Goal: Find specific page/section: Locate item on page

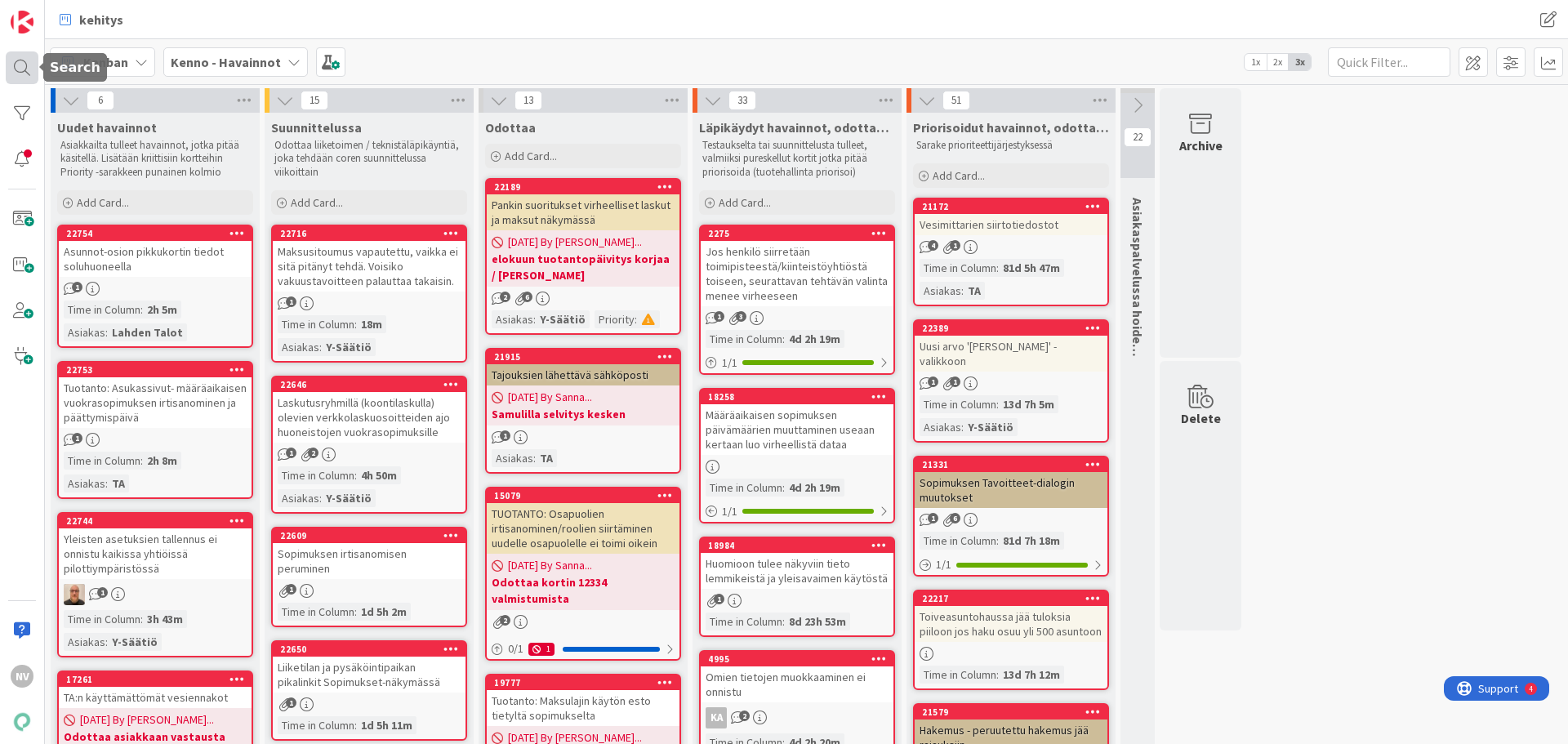
click at [28, 66] on div at bounding box center [22, 68] width 32 height 32
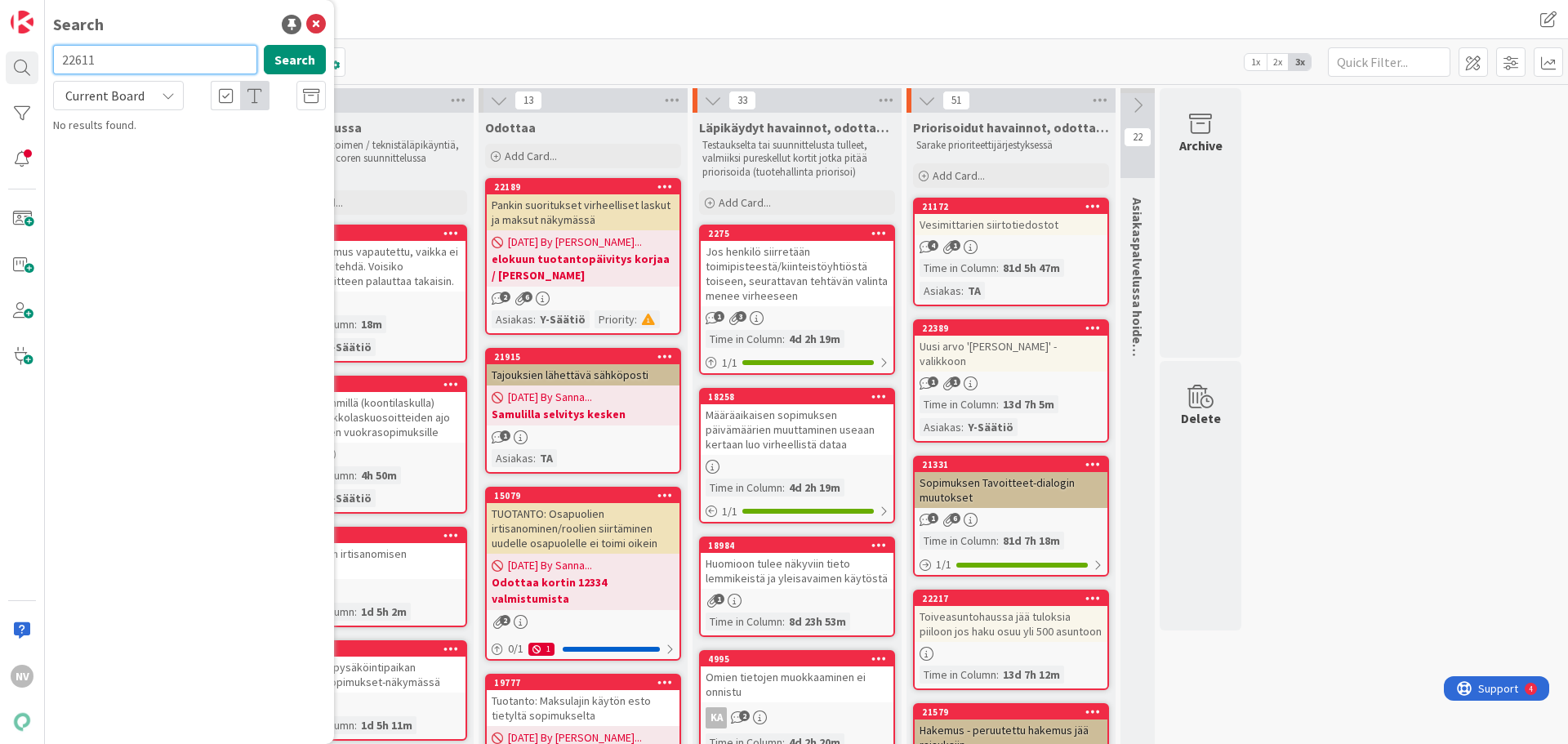
click at [172, 57] on input "22611" at bounding box center [155, 59] width 204 height 30
drag, startPoint x: 116, startPoint y: 54, endPoint x: 32, endPoint y: 65, distance: 84.7
click at [32, 65] on div "NV Search 22611 Search Current Board No results found." at bounding box center [22, 372] width 45 height 744
click at [160, 98] on div "Current Board" at bounding box center [119, 95] width 131 height 30
click at [165, 163] on span "All Boards" at bounding box center [147, 163] width 170 height 25
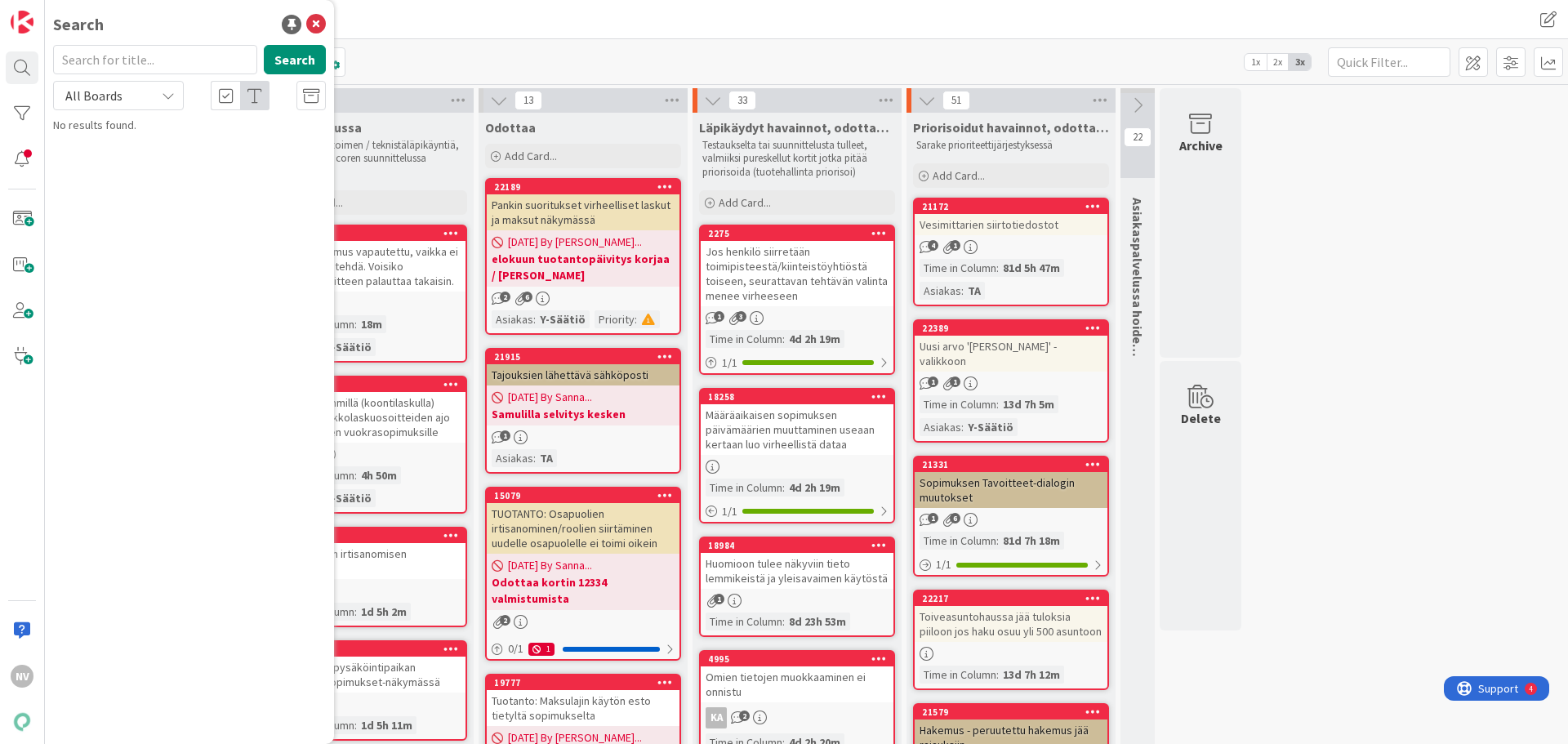
click at [452, 22] on div "kehitys" at bounding box center [437, 20] width 776 height 30
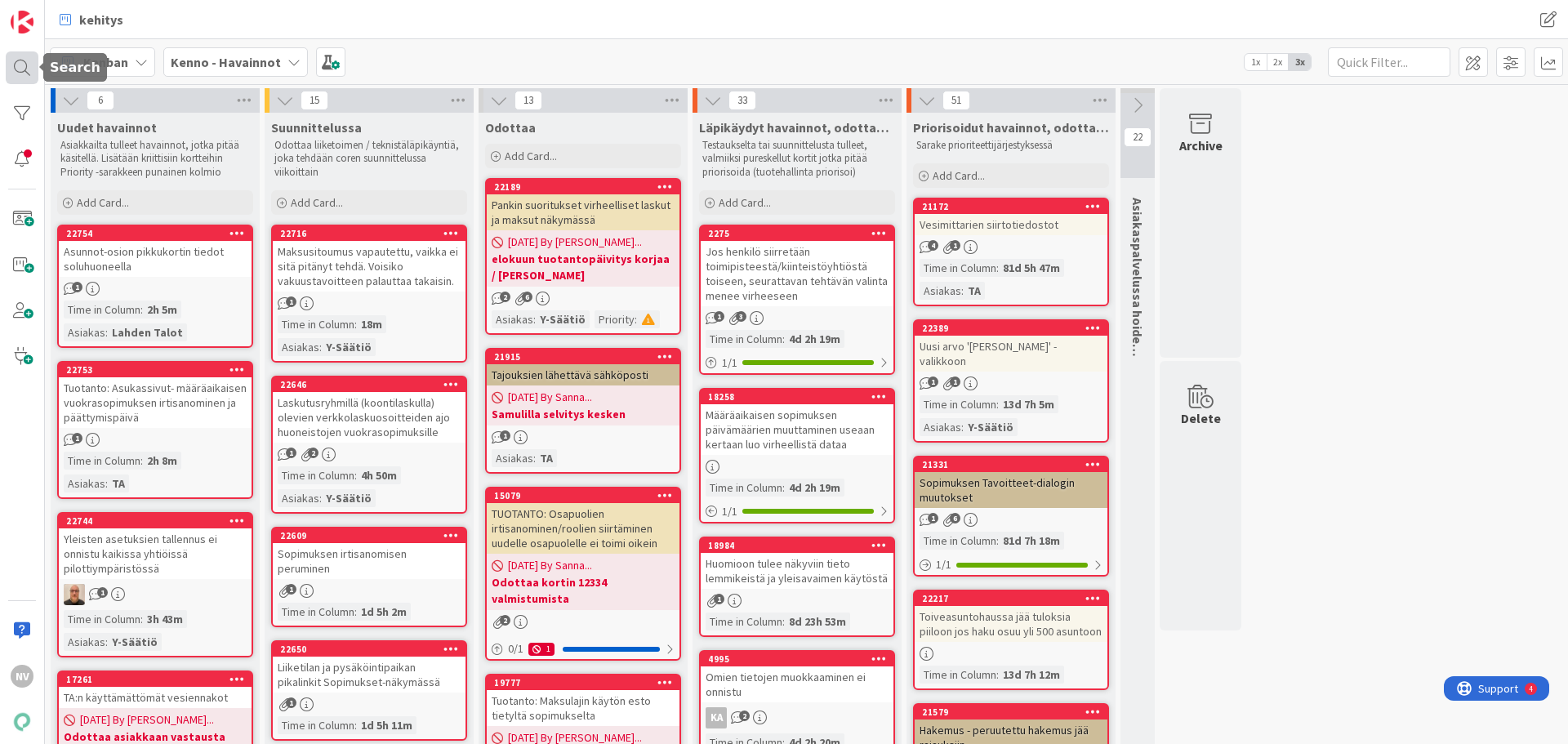
click at [25, 65] on div at bounding box center [22, 68] width 32 height 32
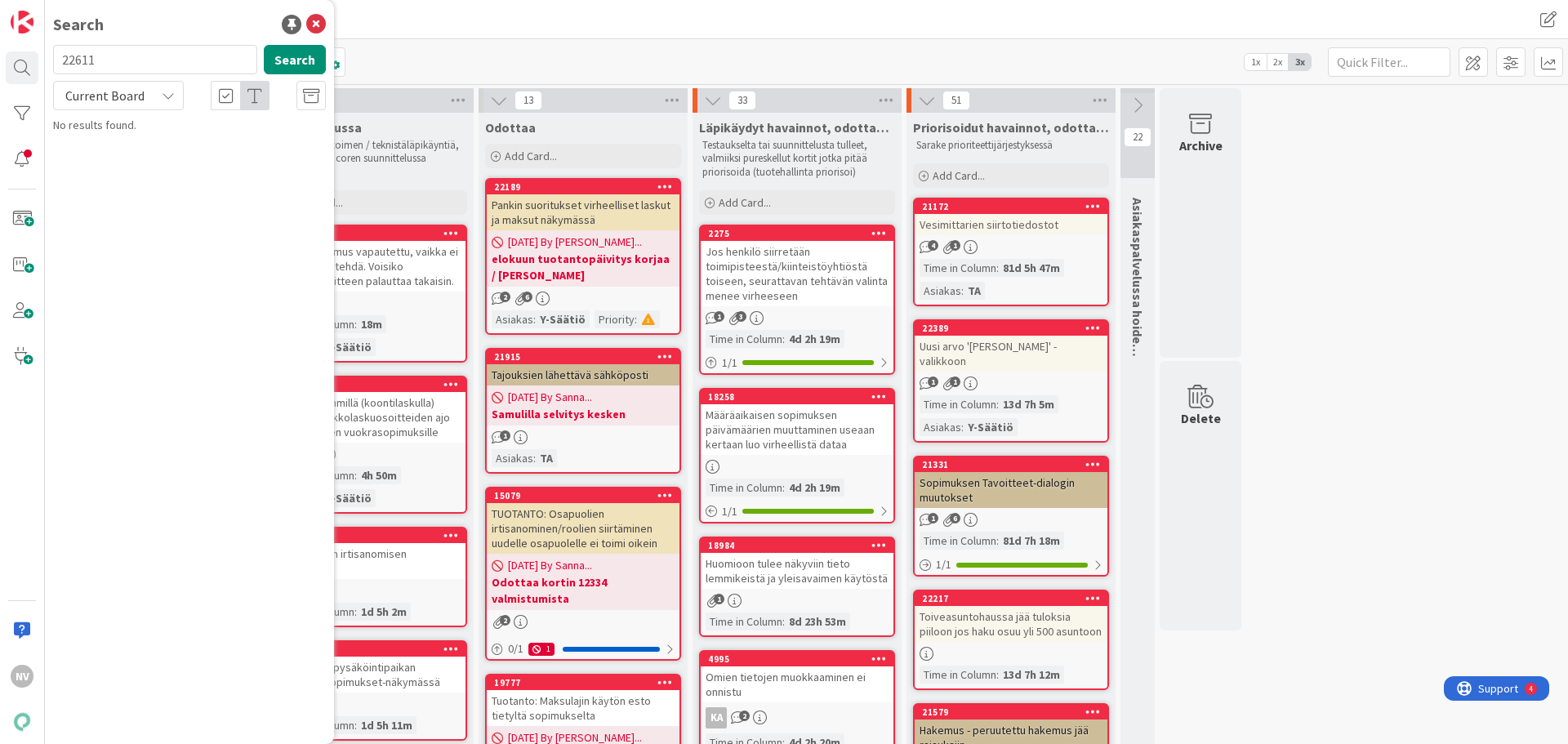
click at [155, 52] on input "22611" at bounding box center [155, 59] width 204 height 30
type input "2"
type input "å"
click at [172, 102] on div "Current Board" at bounding box center [119, 95] width 131 height 30
click at [160, 161] on span "All Boards" at bounding box center [147, 163] width 170 height 25
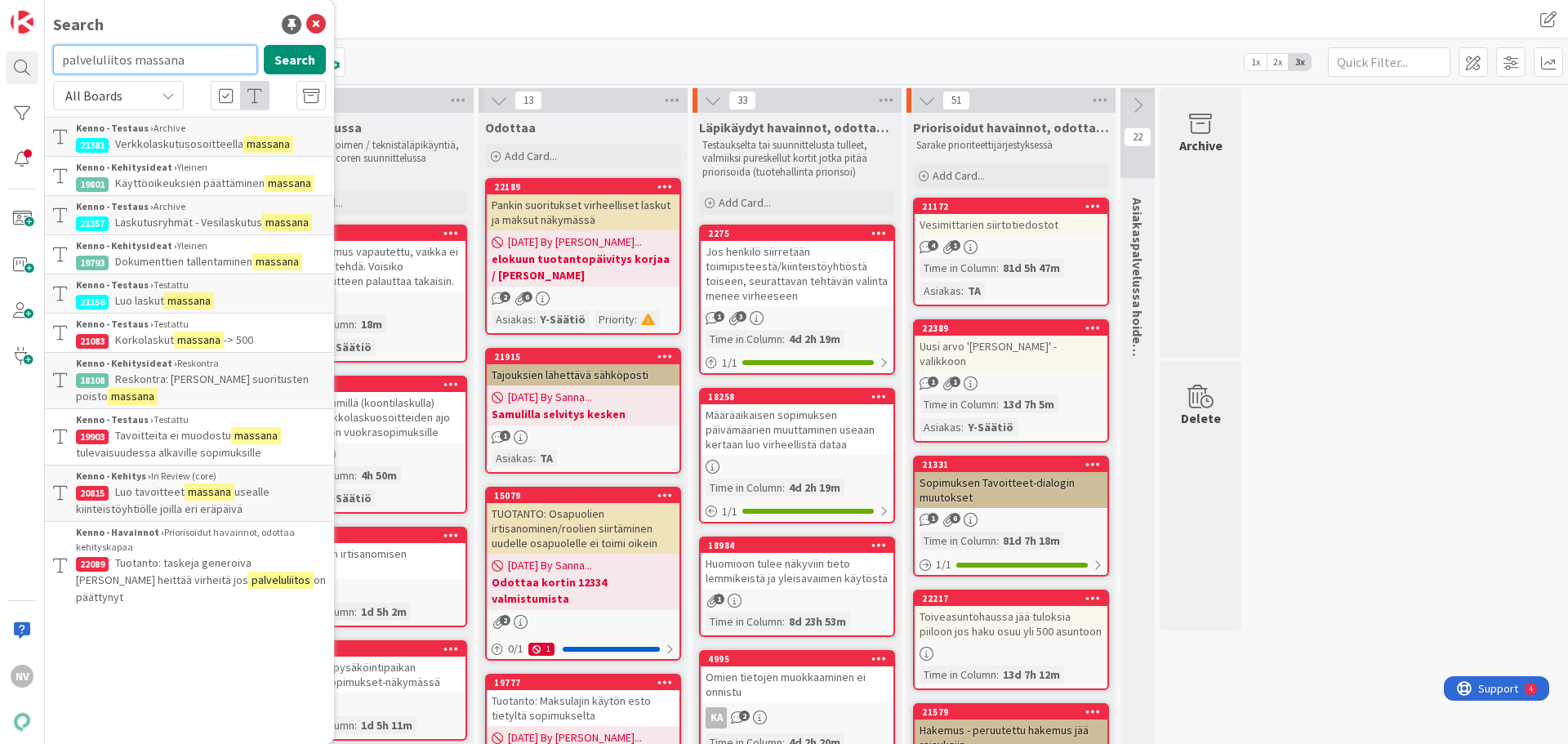
click at [198, 57] on input "palveluliitos massana" at bounding box center [155, 59] width 204 height 30
drag, startPoint x: 198, startPoint y: 59, endPoint x: 178, endPoint y: 59, distance: 20.0
click at [178, 59] on input "palveluliitos massana" at bounding box center [155, 59] width 204 height 30
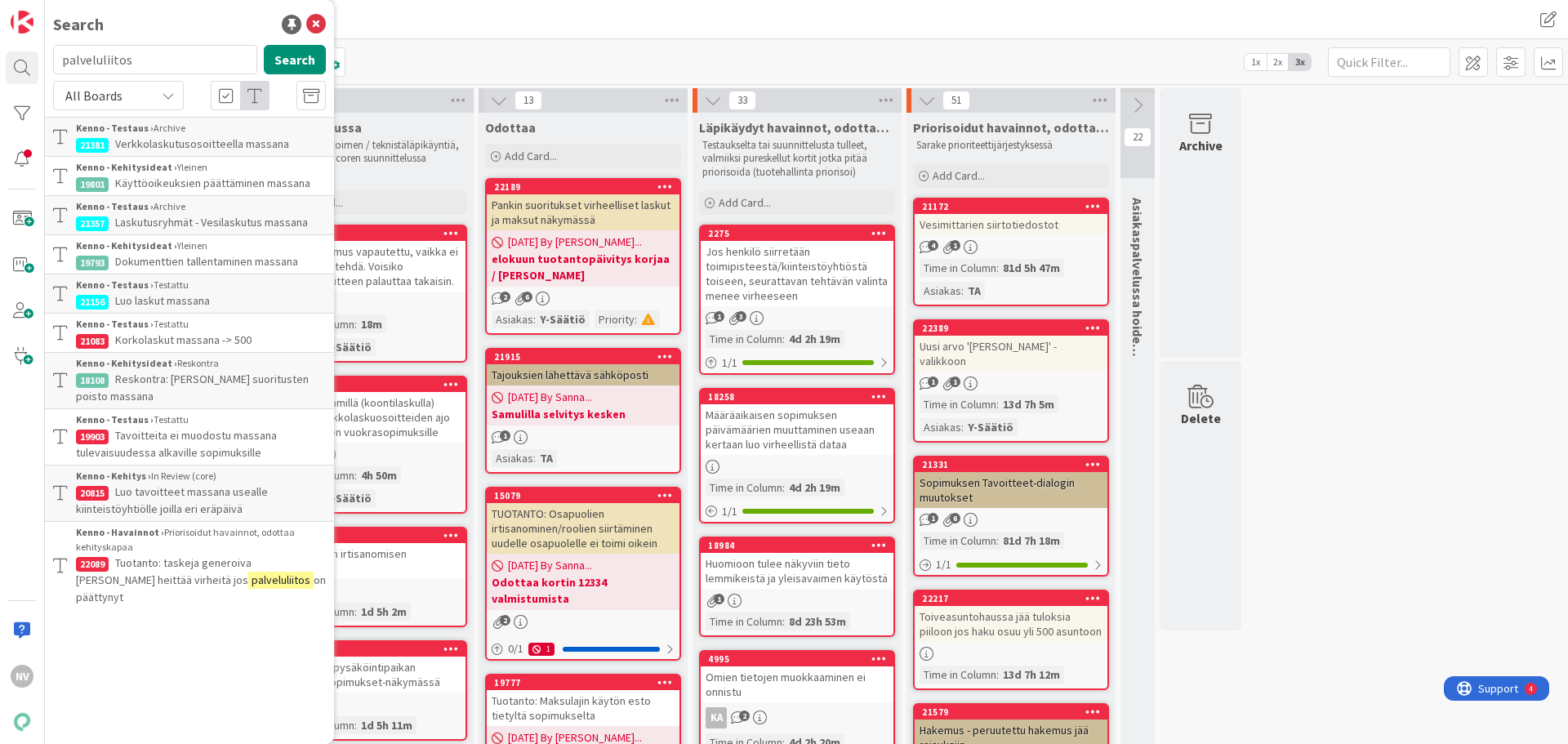
type input "palveluliitos"
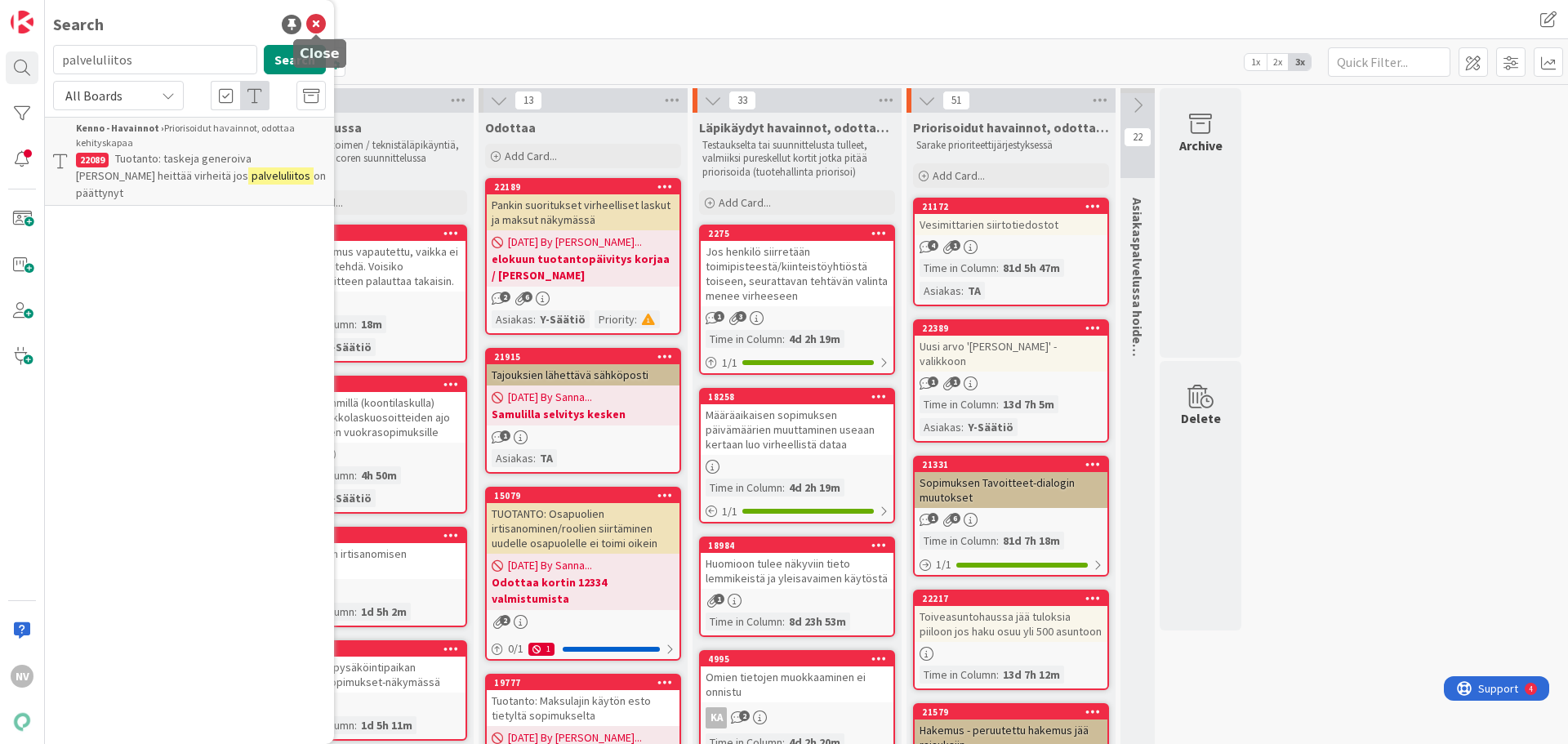
click at [317, 25] on icon at bounding box center [316, 24] width 20 height 20
